Goal: Navigation & Orientation: Find specific page/section

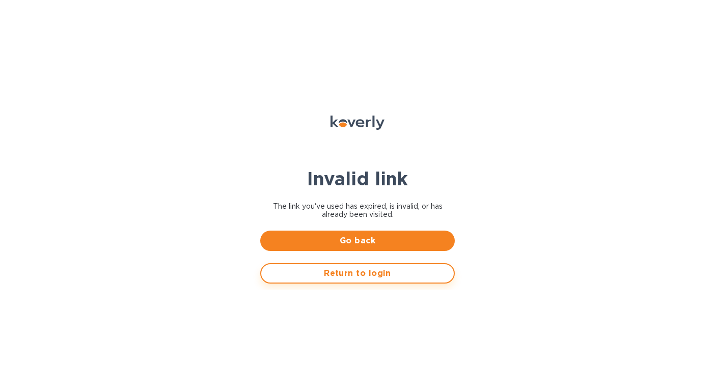
click at [340, 271] on span "Return to login" at bounding box center [357, 273] width 176 height 12
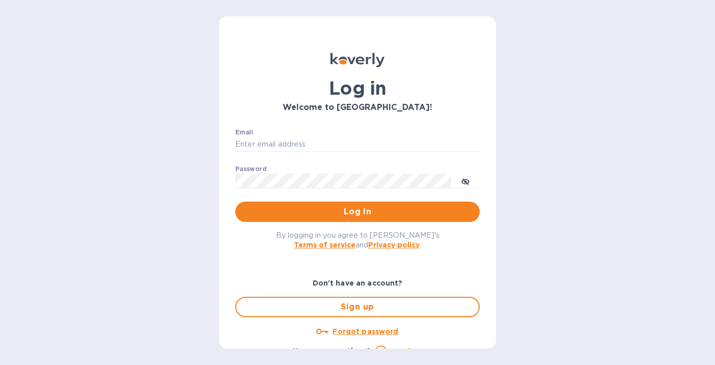
type input "[EMAIL_ADDRESS][DOMAIN_NAME]"
click at [311, 211] on span "Log in" at bounding box center [357, 212] width 228 height 12
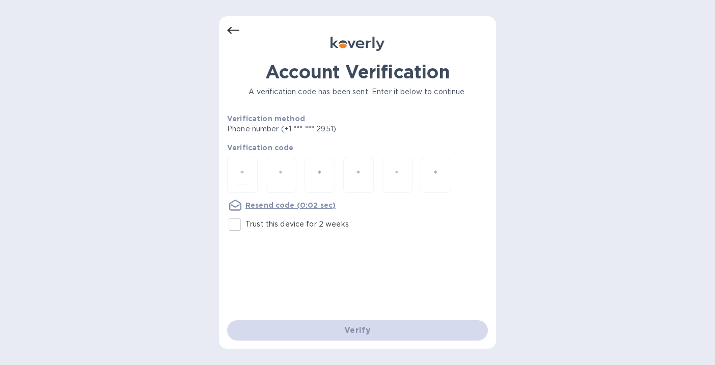
click at [245, 171] on input "number" at bounding box center [242, 174] width 13 height 19
type input "2"
type input "4"
type input "6"
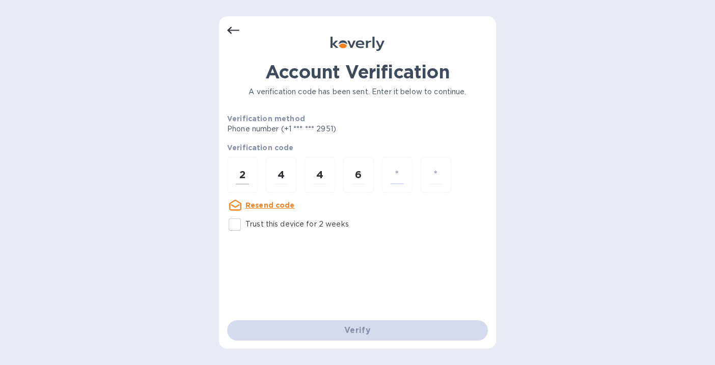
type input "1"
type input "5"
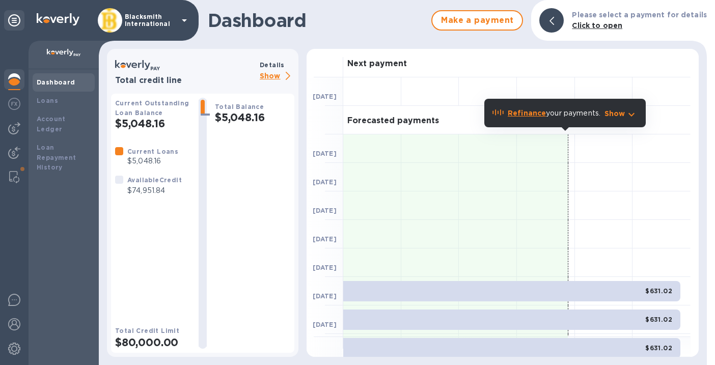
click at [155, 17] on p "Blacksmith International" at bounding box center [150, 20] width 51 height 14
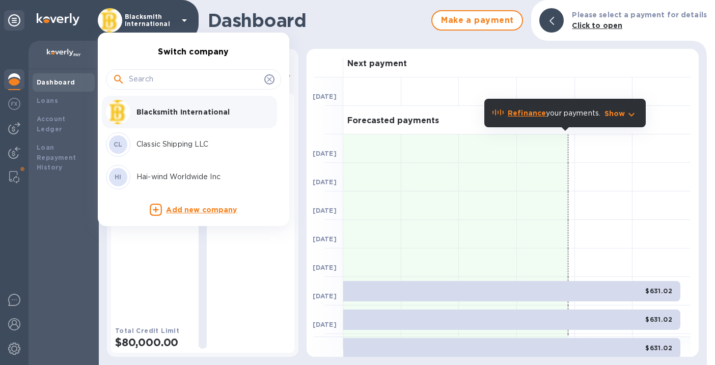
click at [131, 248] on div at bounding box center [357, 182] width 715 height 365
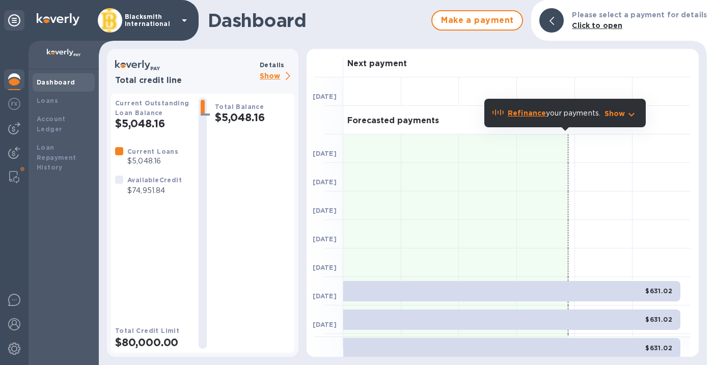
click at [185, 19] on icon at bounding box center [184, 20] width 5 height 3
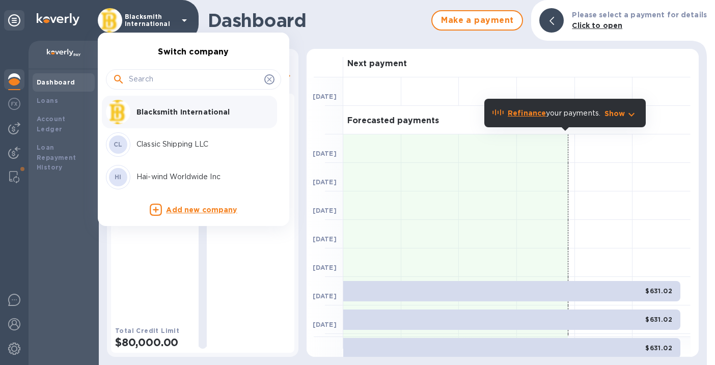
click at [157, 178] on p "Hai-wind Worldwide Inc" at bounding box center [200, 177] width 128 height 11
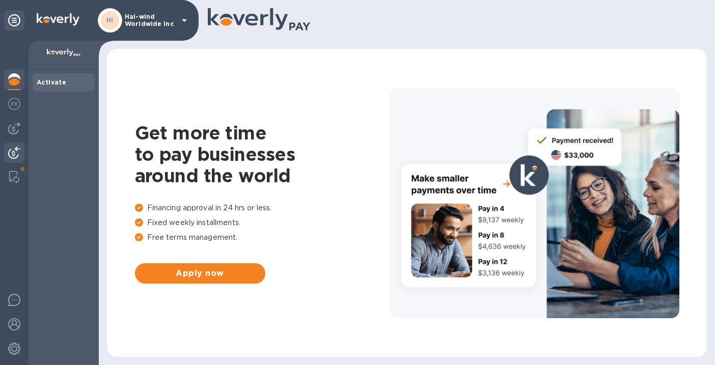
click at [15, 152] on img at bounding box center [14, 153] width 12 height 12
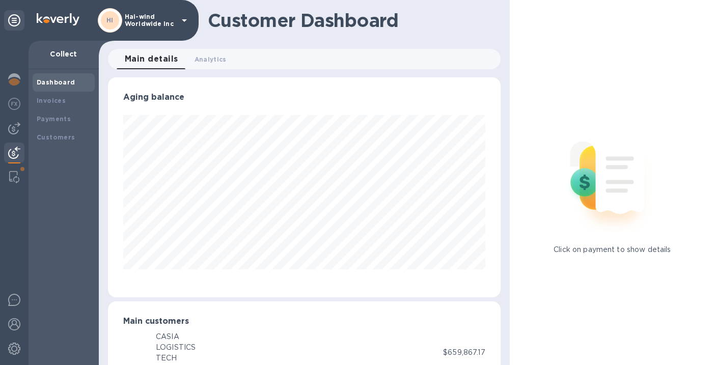
scroll to position [508808, 508640]
click at [57, 118] on b "Payments" at bounding box center [54, 119] width 34 height 8
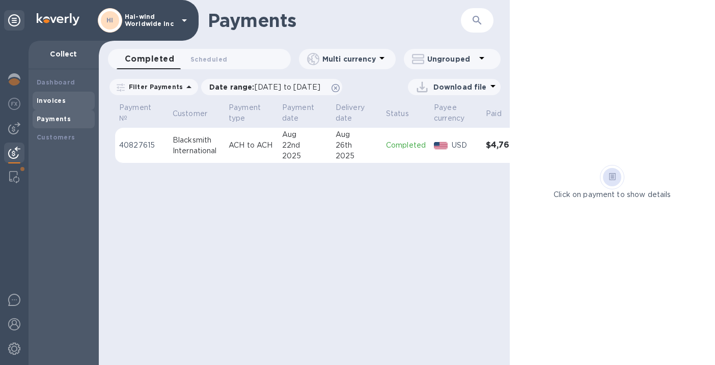
click at [52, 99] on b "Invoices" at bounding box center [51, 101] width 29 height 8
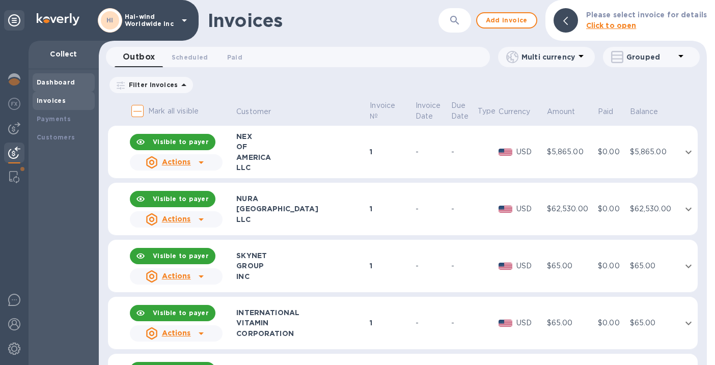
click at [62, 80] on b "Dashboard" at bounding box center [56, 82] width 39 height 8
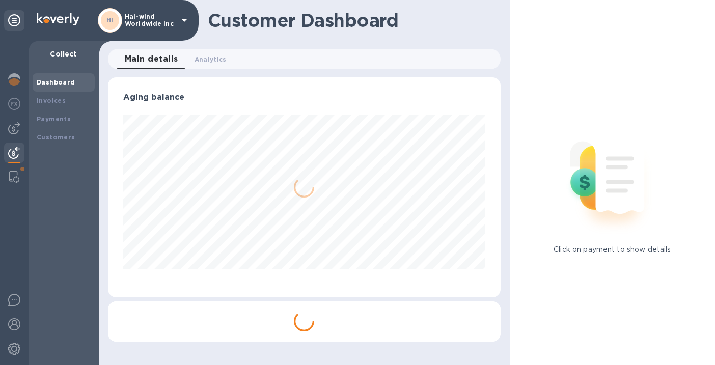
scroll to position [508808, 508640]
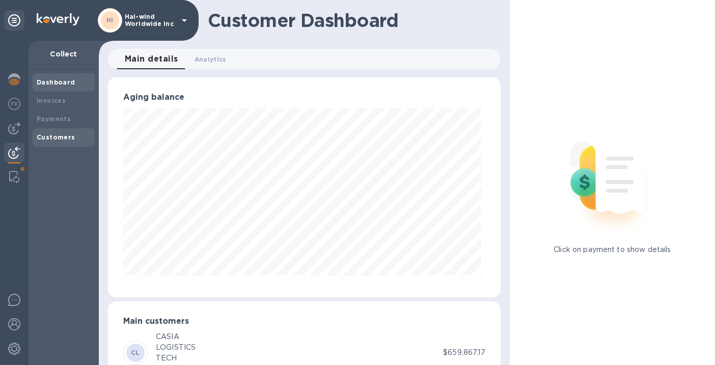
click at [52, 136] on b "Customers" at bounding box center [56, 137] width 39 height 8
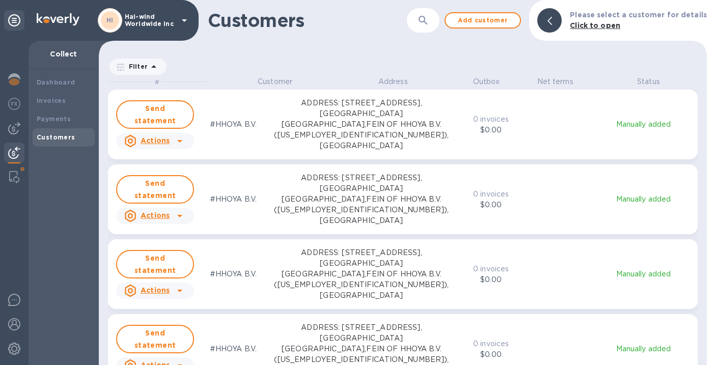
scroll to position [280, 604]
click at [148, 17] on p "Hai-wind Worldwide Inc" at bounding box center [150, 20] width 51 height 14
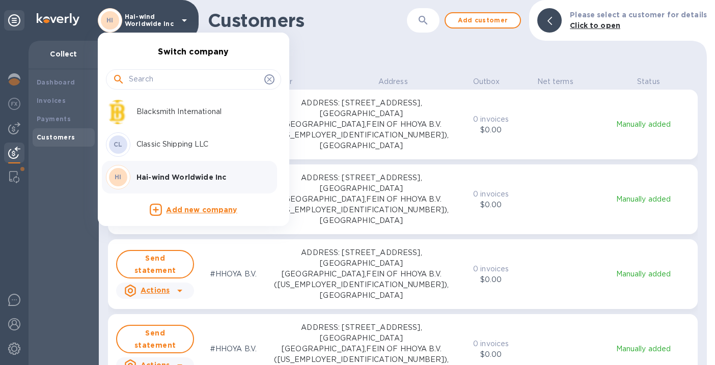
click at [334, 14] on div at bounding box center [357, 182] width 715 height 365
